Goal: Information Seeking & Learning: Learn about a topic

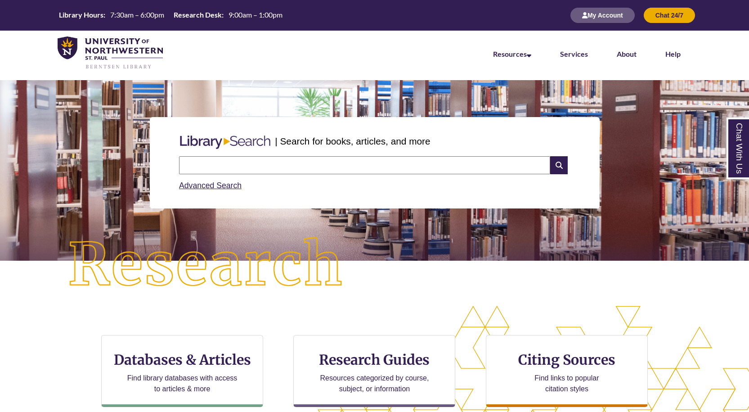
click at [279, 165] on input "text" at bounding box center [364, 165] width 371 height 18
type input "**********"
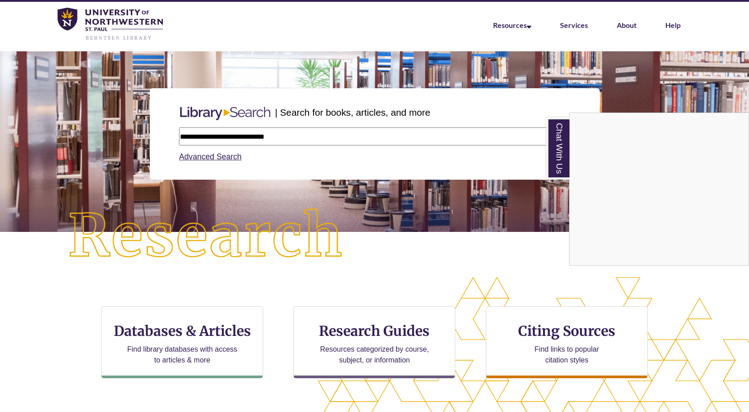
scroll to position [45, 0]
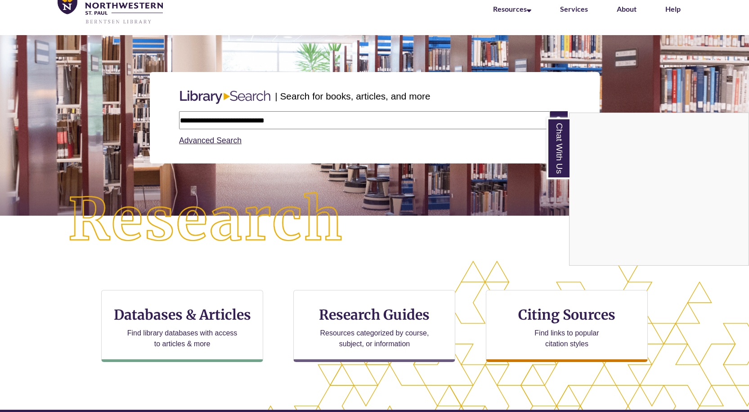
click at [190, 320] on div "Chat With Us" at bounding box center [374, 206] width 749 height 412
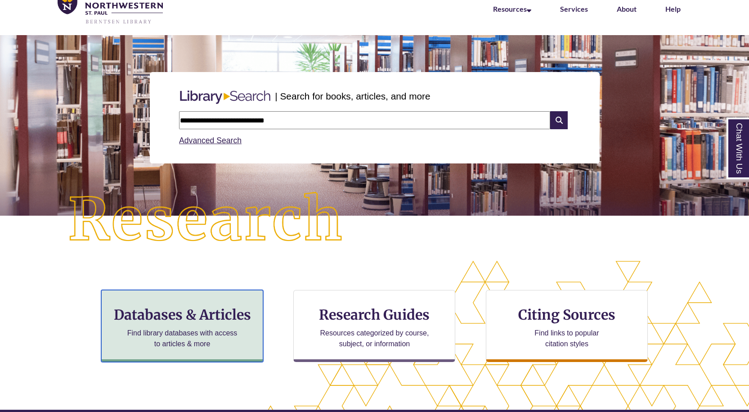
click at [199, 319] on h3 "Databases & Articles" at bounding box center [182, 314] width 147 height 17
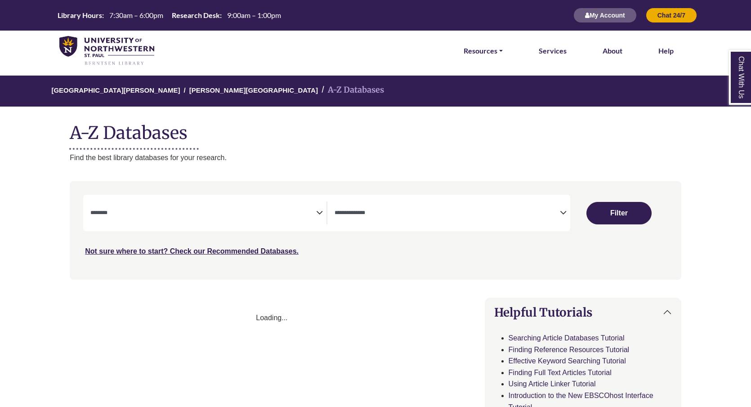
select select "Database Subject Filter"
select select "Database Types Filter"
select select "Database Subject Filter"
select select "Database Types Filter"
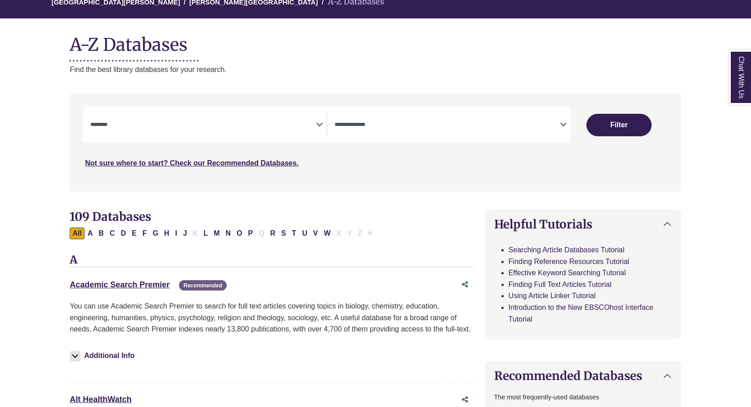
scroll to position [90, 0]
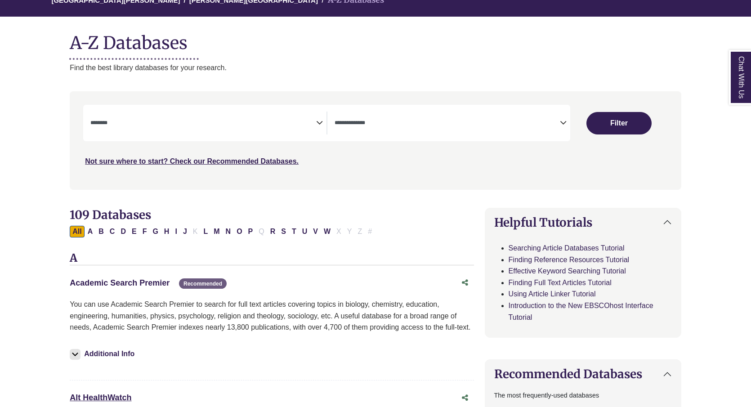
click at [154, 283] on link "Academic Search Premier This link opens in a new window" at bounding box center [120, 282] width 100 height 9
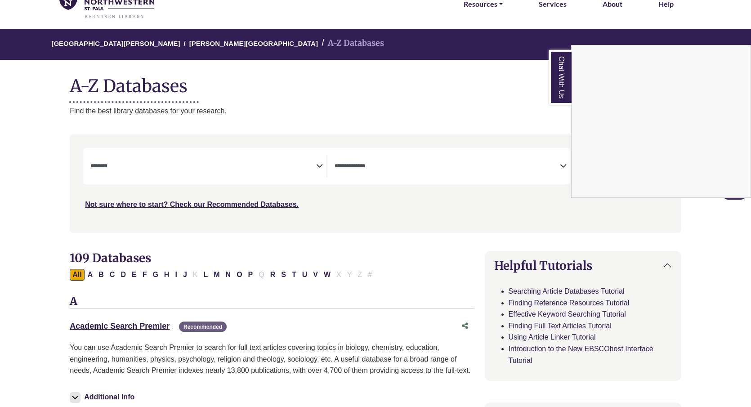
scroll to position [0, 0]
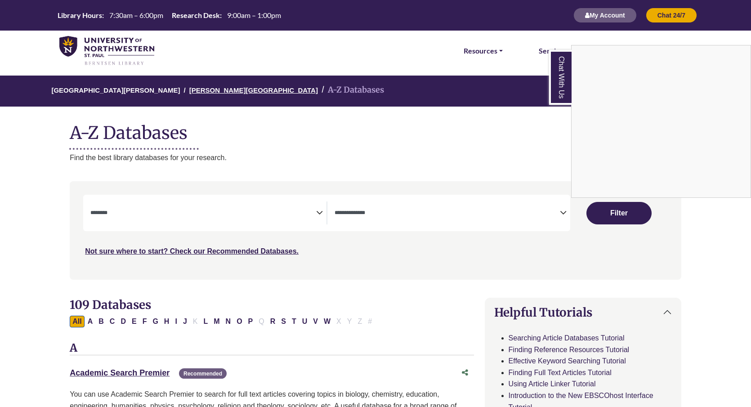
click at [189, 91] on link "[PERSON_NAME][GEOGRAPHIC_DATA]" at bounding box center [253, 89] width 129 height 9
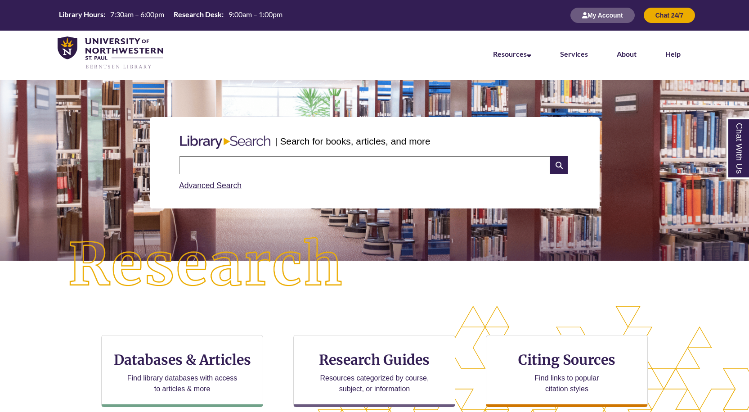
click at [226, 163] on input "text" at bounding box center [364, 165] width 371 height 18
click at [739, 158] on link "Chat With Us" at bounding box center [738, 148] width 23 height 62
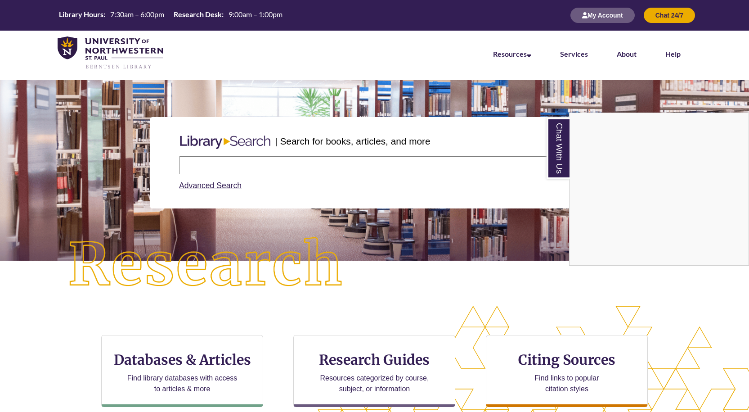
click at [314, 157] on input "text" at bounding box center [364, 165] width 371 height 18
type input "**********"
